Goal: Task Accomplishment & Management: Use online tool/utility

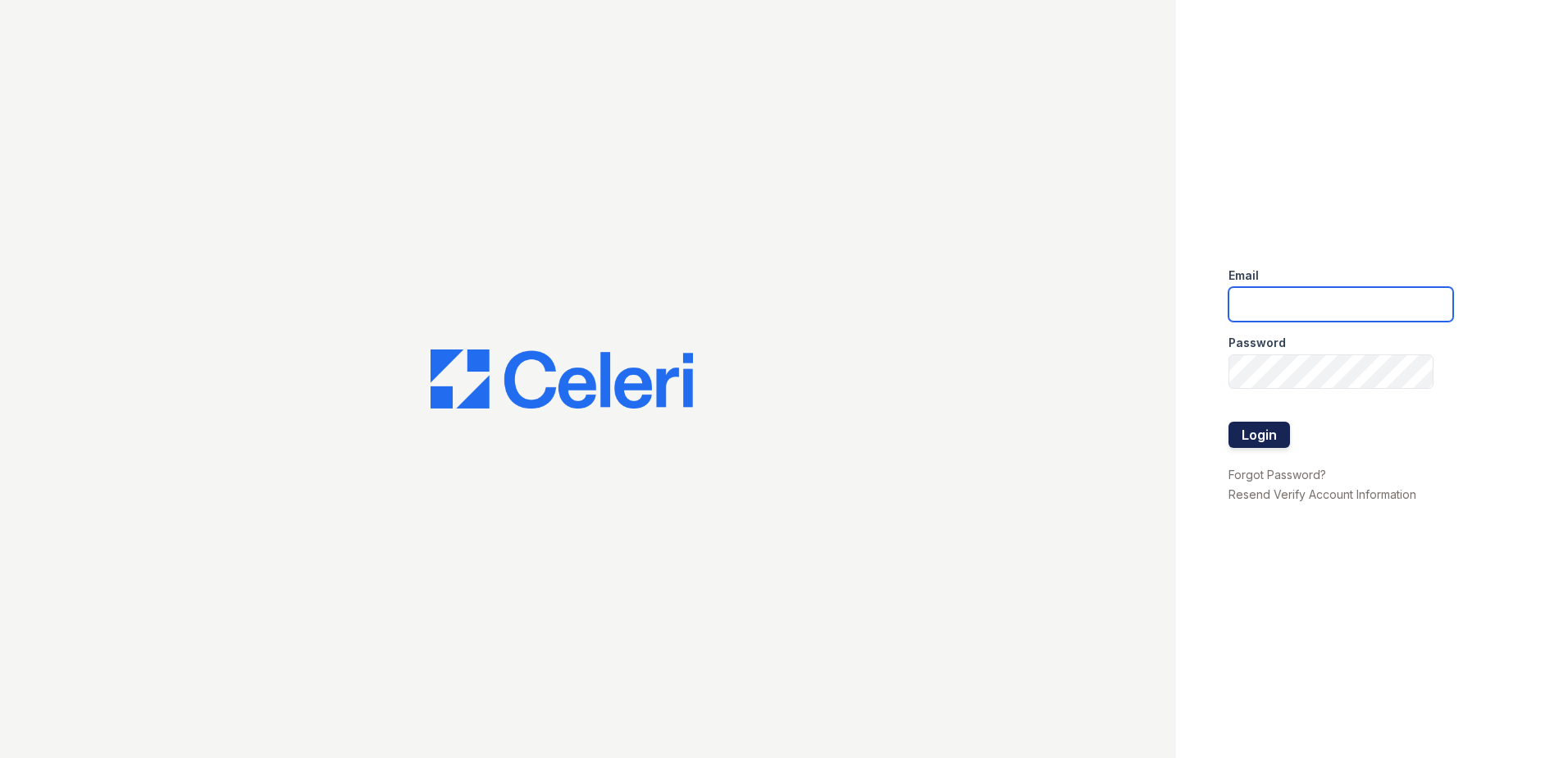
type input "[EMAIL_ADDRESS][DOMAIN_NAME]"
click at [1242, 443] on button "Login" at bounding box center [1259, 434] width 62 height 26
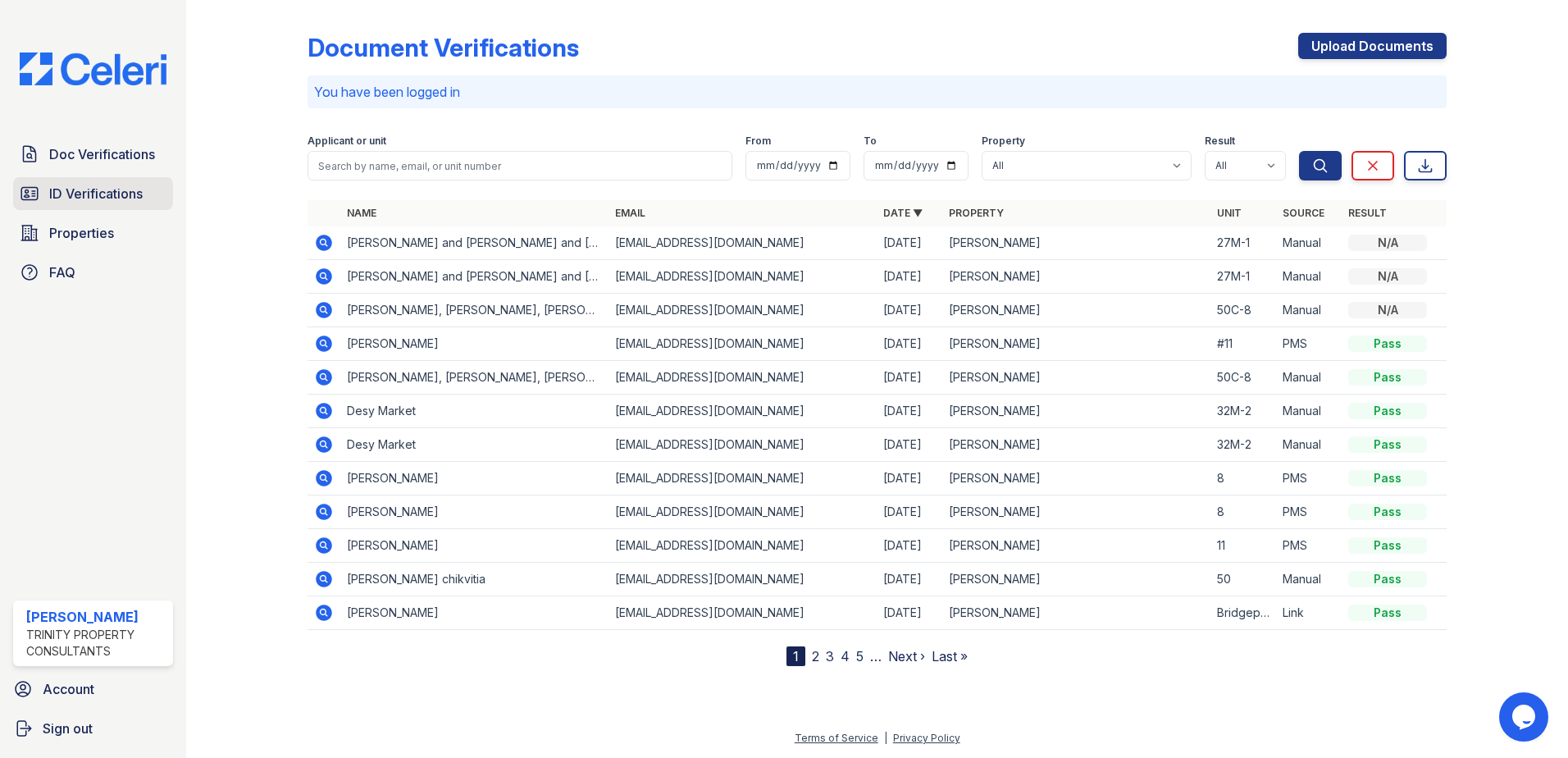
click at [73, 186] on span "ID Verifications" at bounding box center [95, 194] width 93 height 20
